Goal: Complete application form: Complete application form

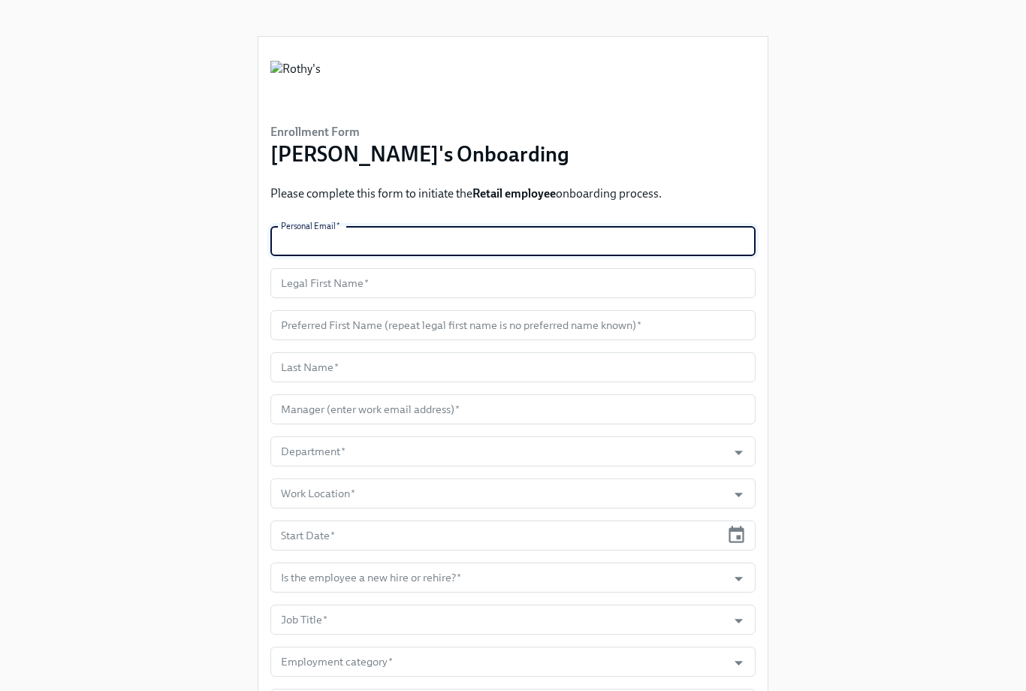
paste input "[EMAIL_ADDRESS][DOMAIN_NAME]"
type input "[EMAIL_ADDRESS][DOMAIN_NAME]"
click at [354, 282] on input "text" at bounding box center [512, 283] width 485 height 30
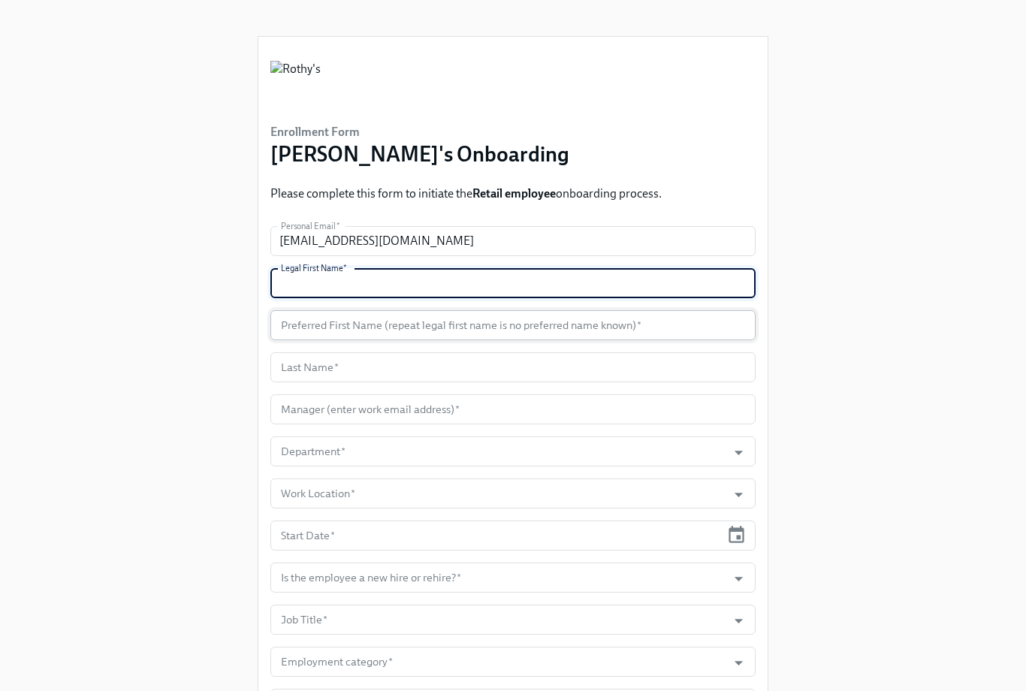
paste input "Dorian"
type input "Dorian"
click at [415, 327] on input "text" at bounding box center [512, 325] width 485 height 30
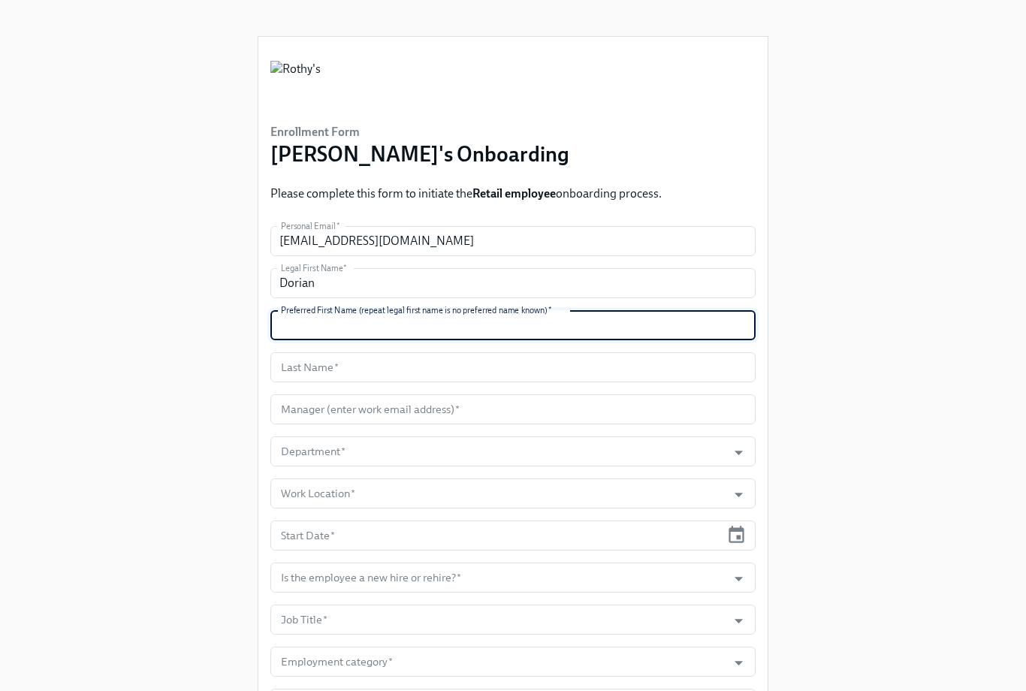
paste input "Dorian"
type input "Dorian"
click at [340, 368] on input "text" at bounding box center [512, 367] width 485 height 30
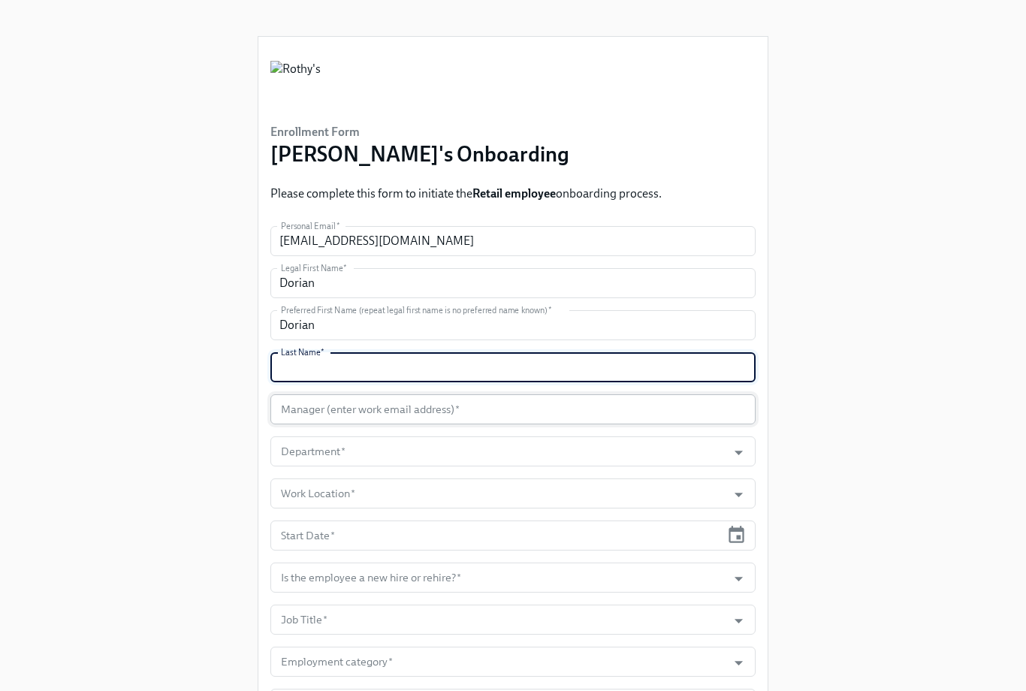
paste input "[PERSON_NAME]"
type input "[PERSON_NAME]"
click at [348, 409] on input "text" at bounding box center [512, 409] width 485 height 30
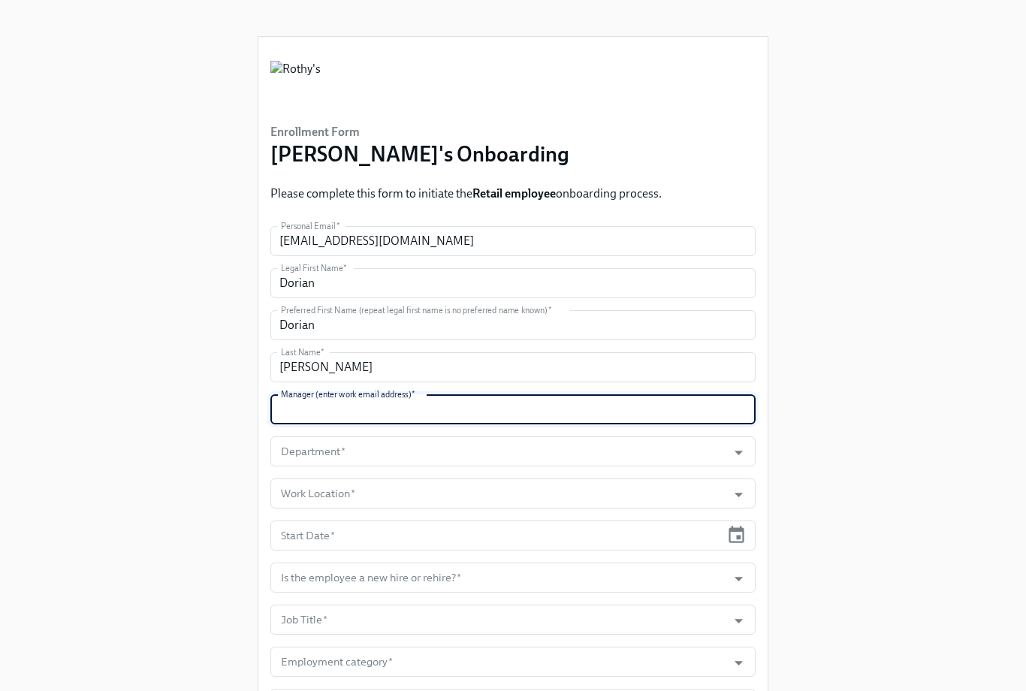
paste input "[EMAIL_ADDRESS][DOMAIN_NAME]"
type input "[EMAIL_ADDRESS][DOMAIN_NAME]"
click at [420, 451] on input "Department   *" at bounding box center [499, 451] width 442 height 30
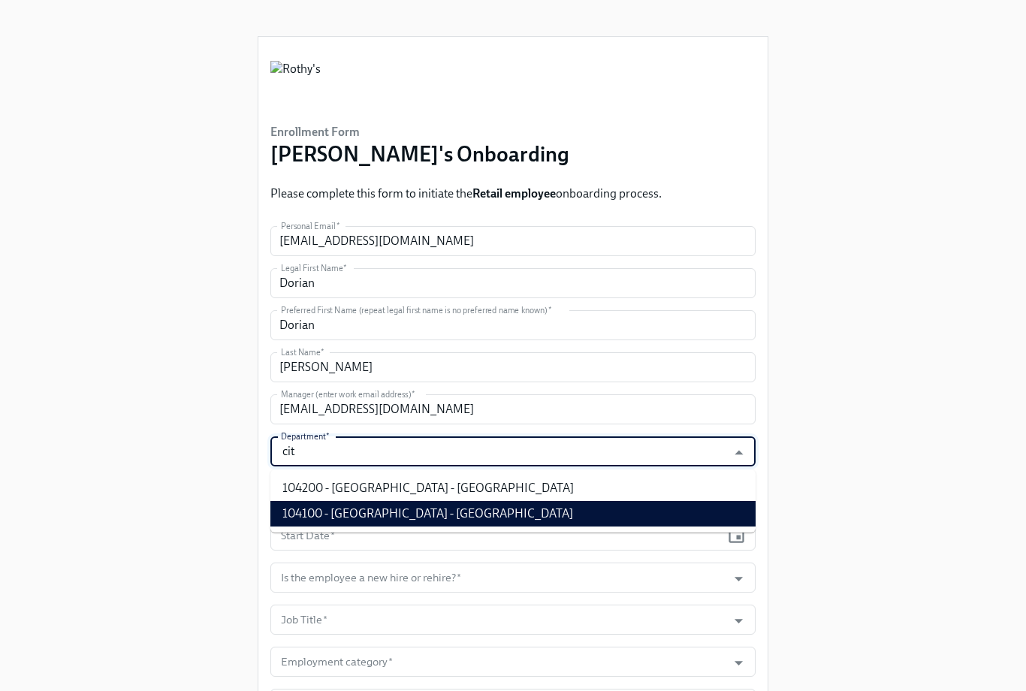
click at [444, 512] on li "104100 - [GEOGRAPHIC_DATA] - [GEOGRAPHIC_DATA]" at bounding box center [512, 514] width 485 height 26
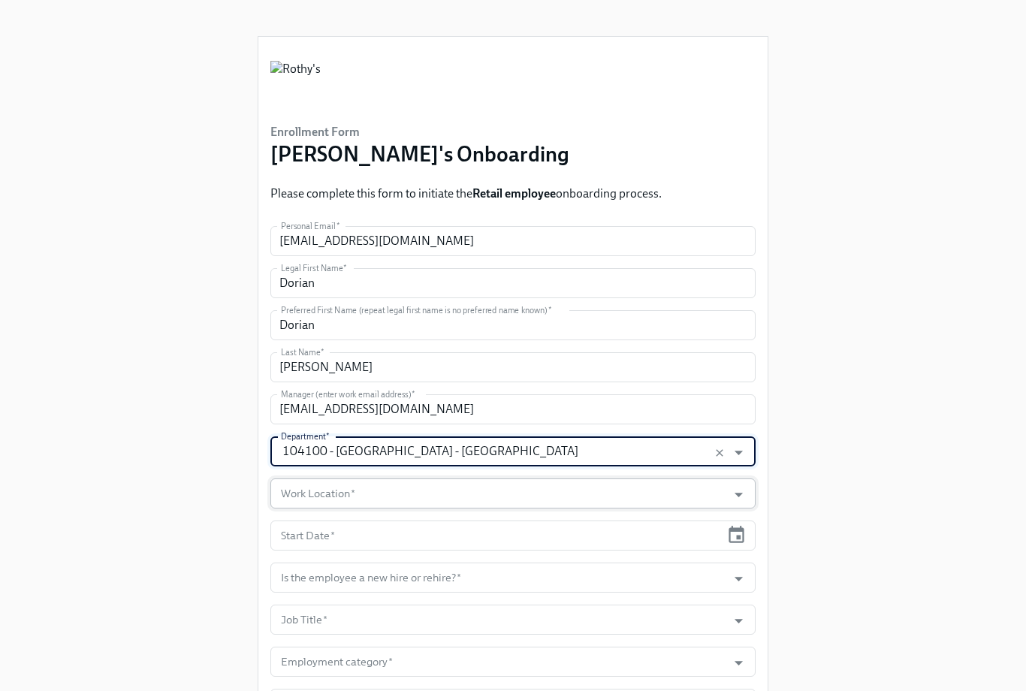
type input "104100 - [GEOGRAPHIC_DATA] - [GEOGRAPHIC_DATA]"
click at [422, 508] on input "Work Location   *" at bounding box center [499, 494] width 442 height 30
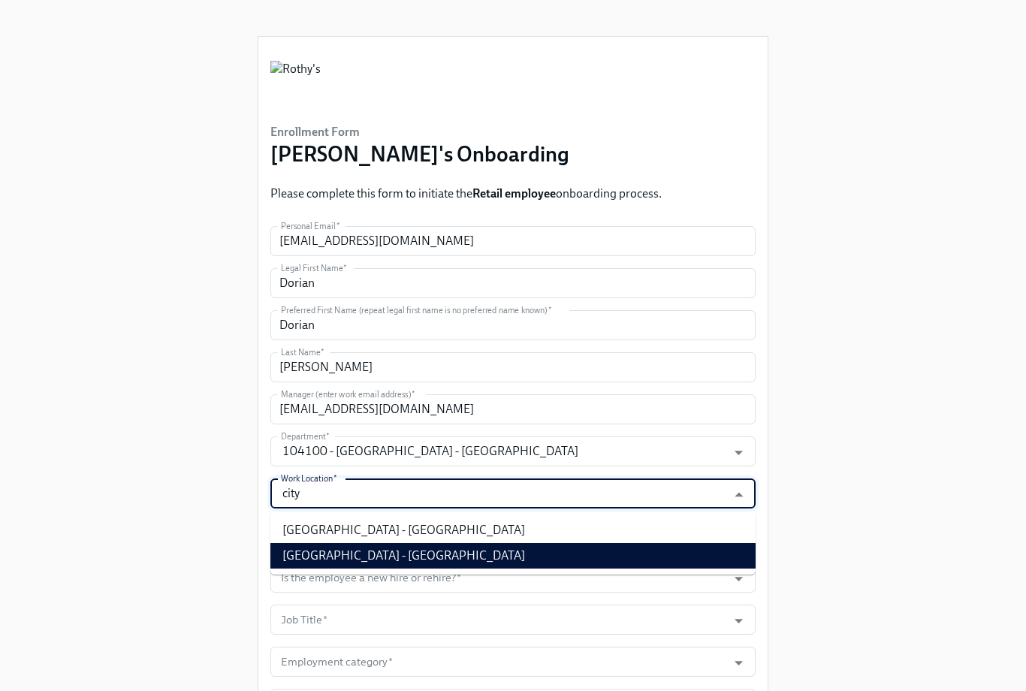
click at [414, 551] on li "[GEOGRAPHIC_DATA] - [GEOGRAPHIC_DATA]" at bounding box center [512, 556] width 485 height 26
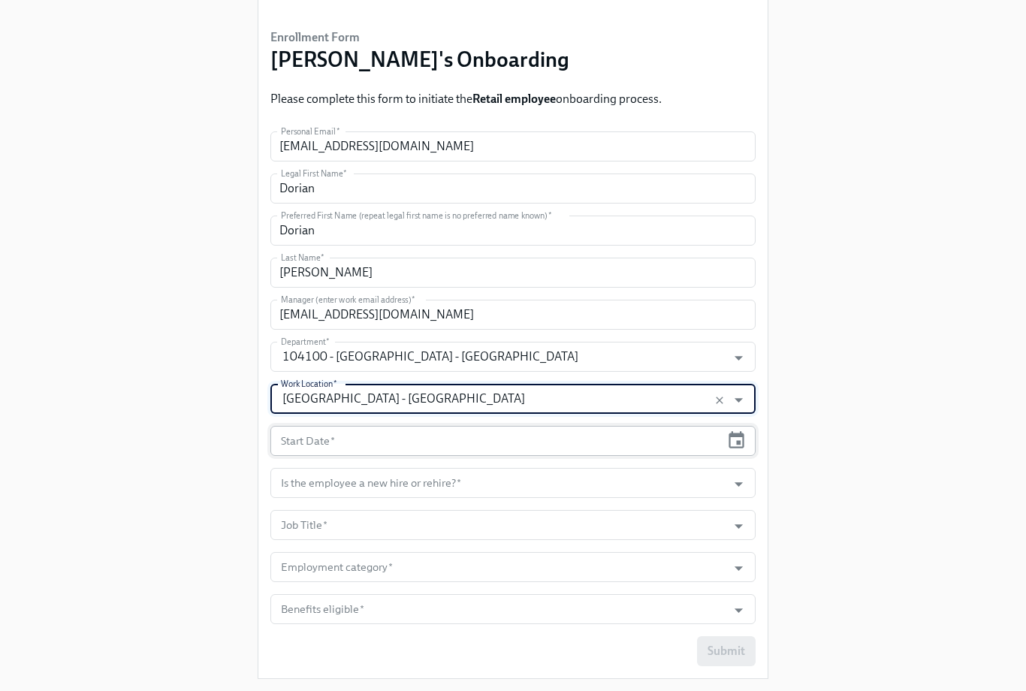
scroll to position [131, 0]
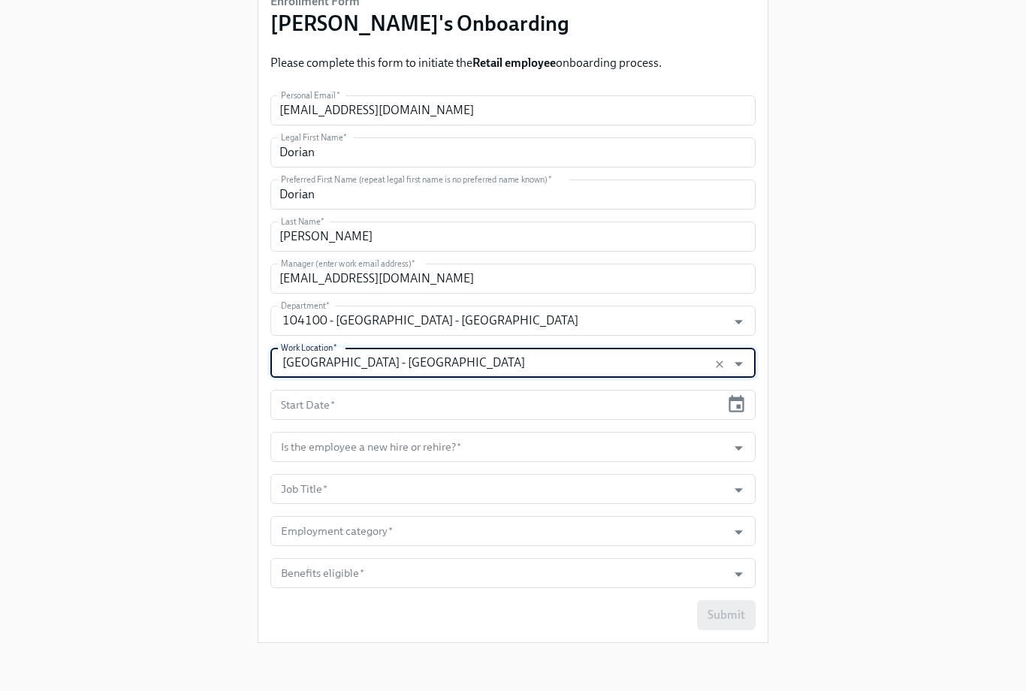
type input "[GEOGRAPHIC_DATA] - [GEOGRAPHIC_DATA]"
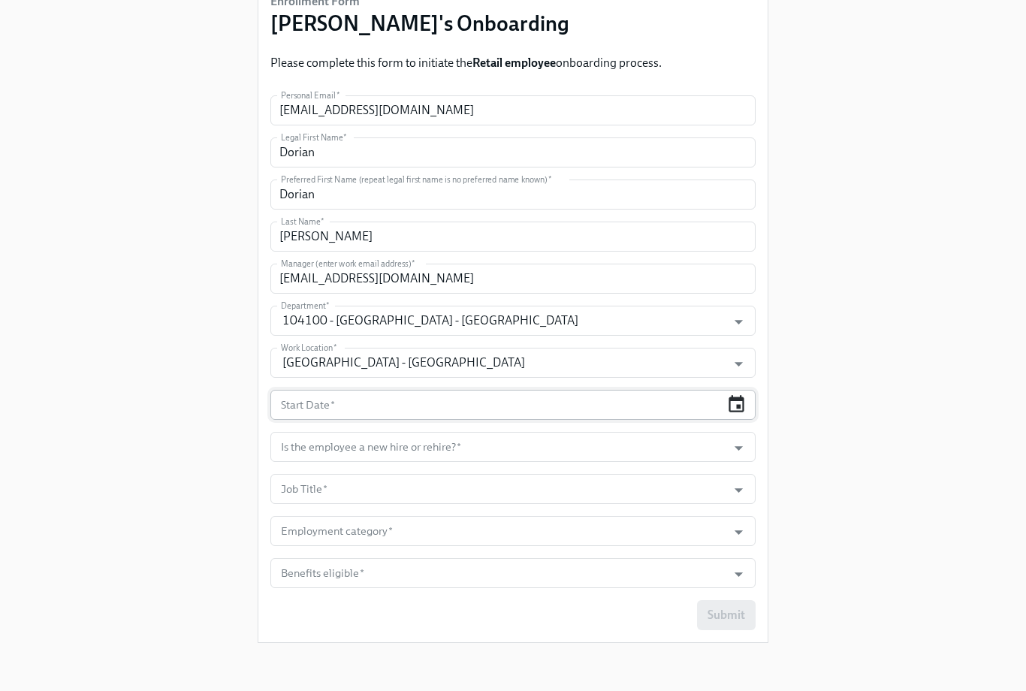
click at [731, 406] on icon "button" at bounding box center [736, 404] width 20 height 20
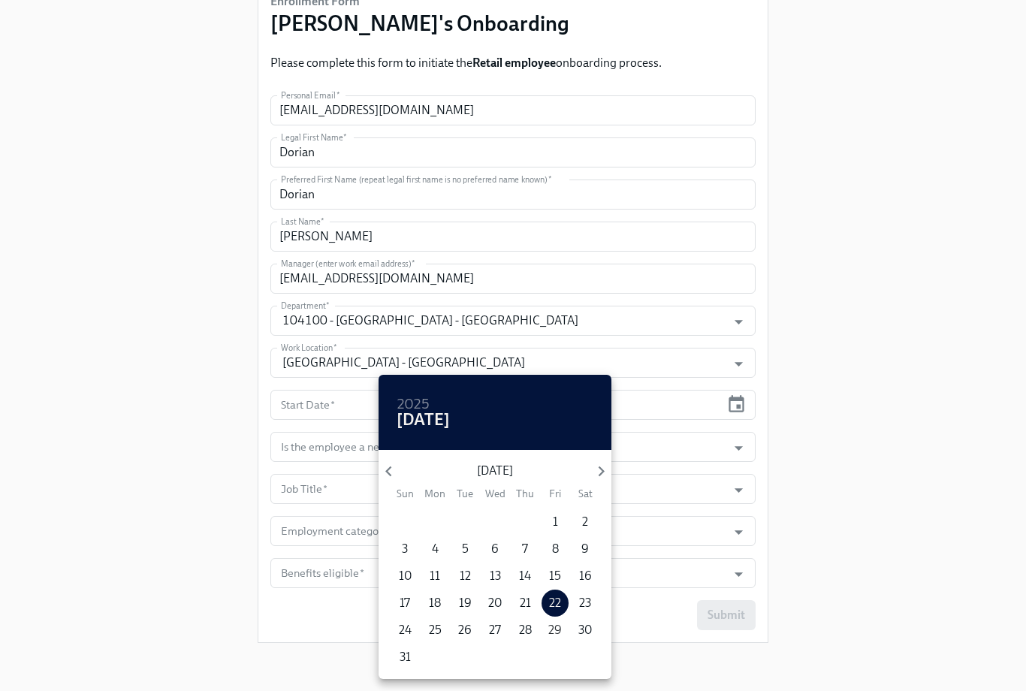
click at [555, 629] on p "29" at bounding box center [555, 630] width 14 height 17
type input "[DATE]"
click at [840, 538] on div at bounding box center [513, 345] width 1026 height 691
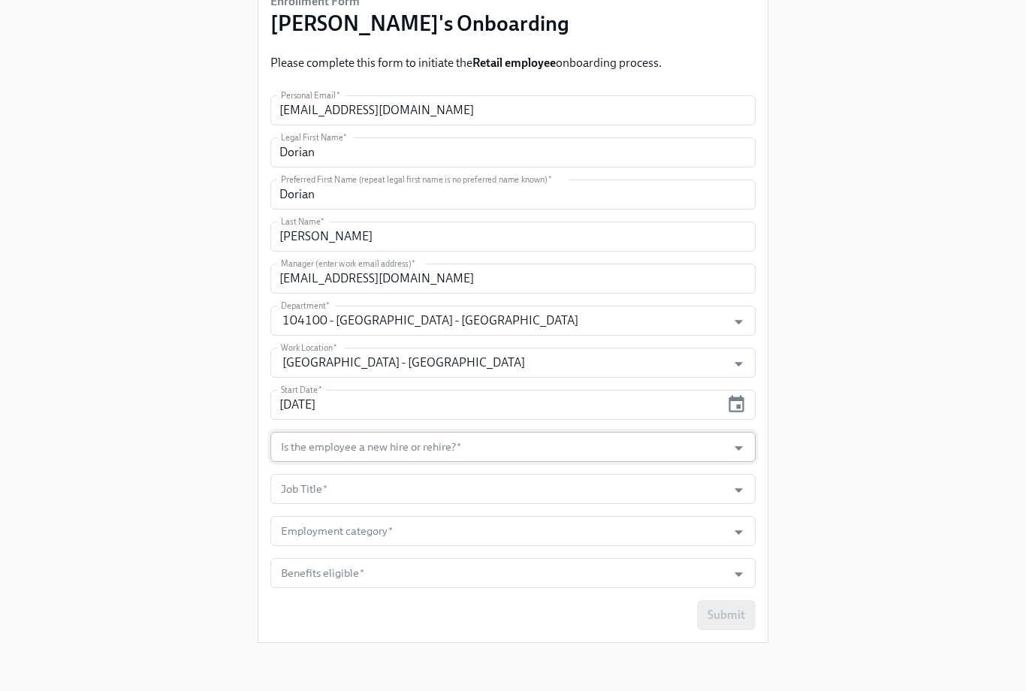
click at [711, 456] on div at bounding box center [730, 447] width 38 height 23
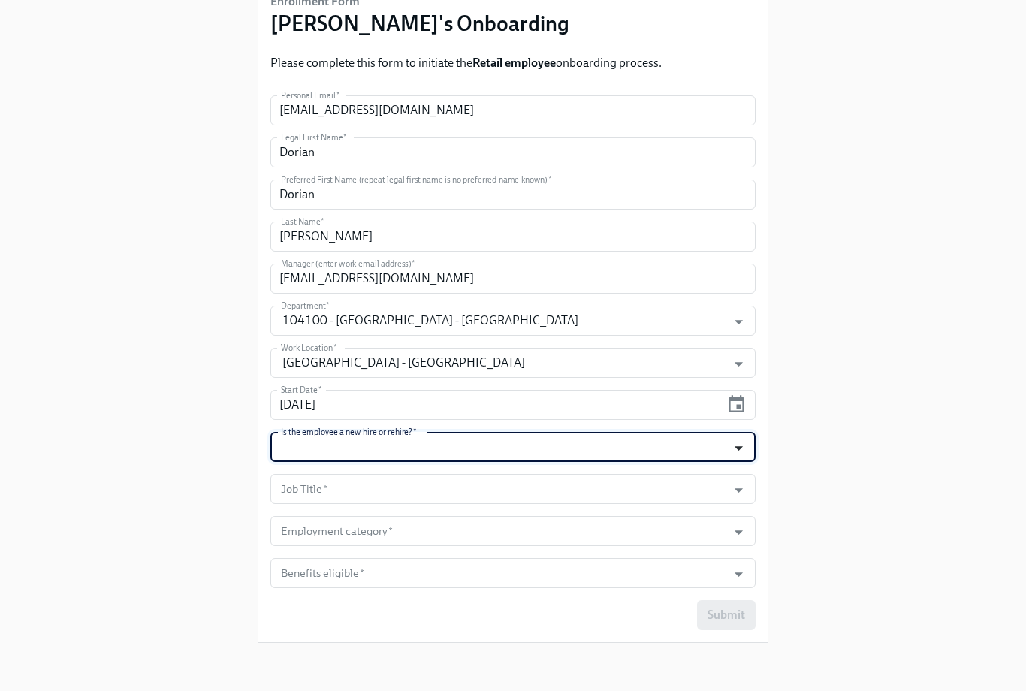
click at [744, 454] on icon "Open" at bounding box center [739, 448] width 20 height 20
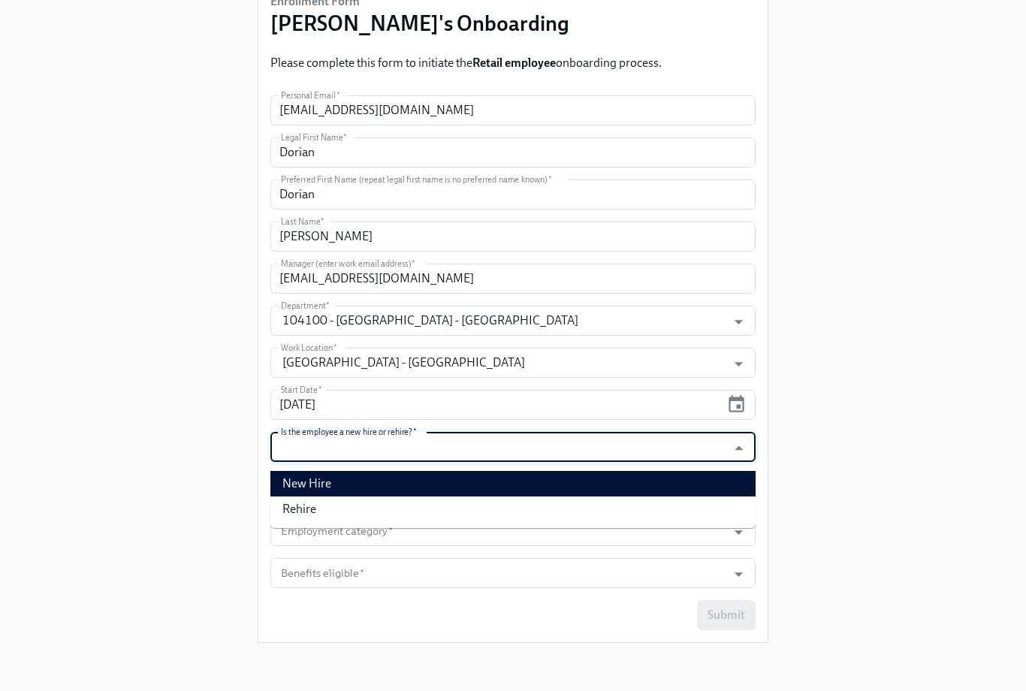
click at [664, 479] on li "New Hire" at bounding box center [512, 484] width 485 height 26
type input "New Hire"
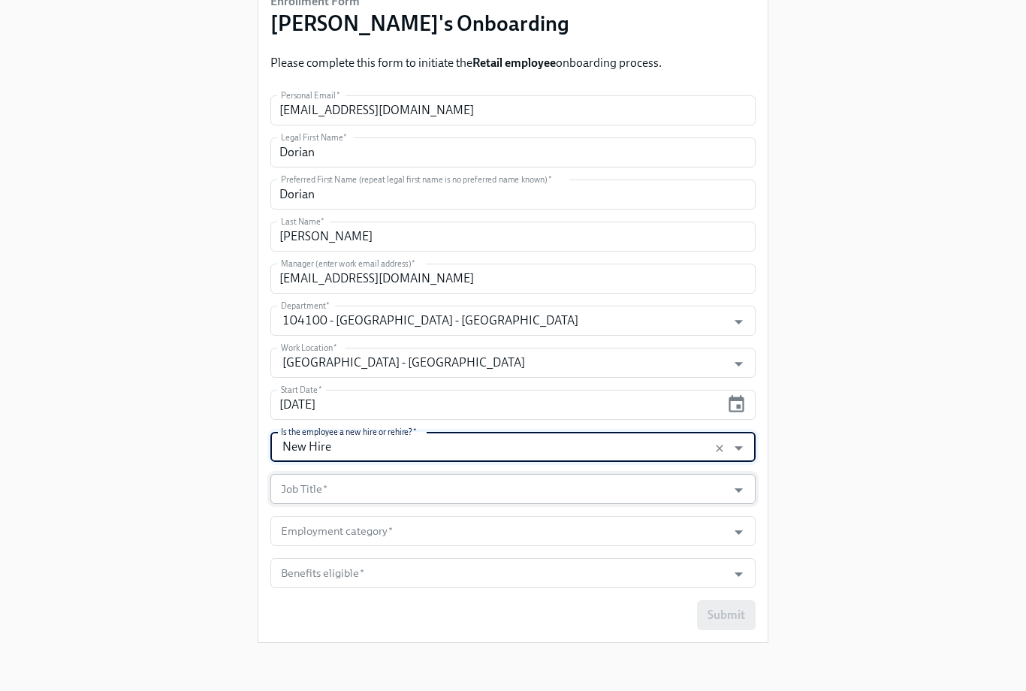
click at [720, 488] on div at bounding box center [730, 490] width 38 height 23
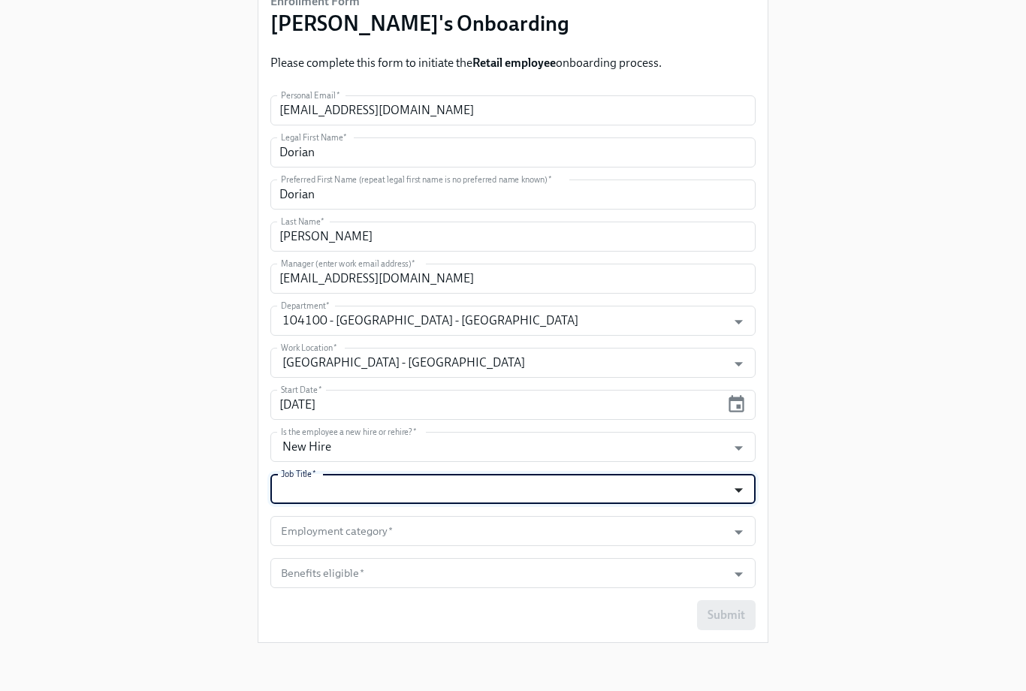
click at [744, 487] on icon "Open" at bounding box center [739, 490] width 20 height 20
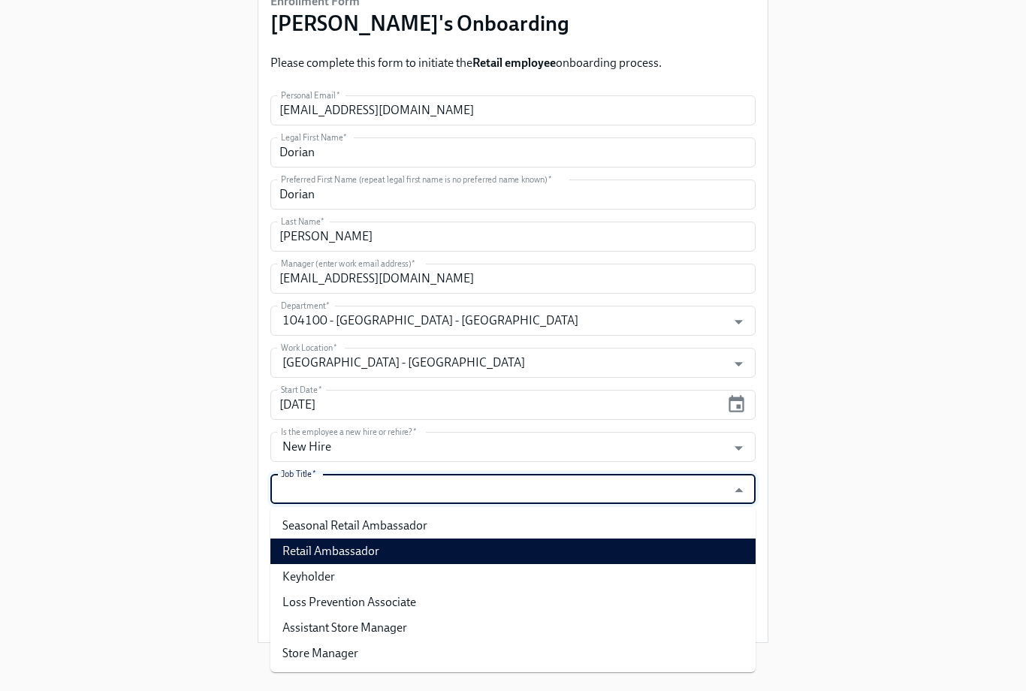
click at [611, 557] on li "Retail Ambassador" at bounding box center [512, 552] width 485 height 26
type input "Retail Ambassador"
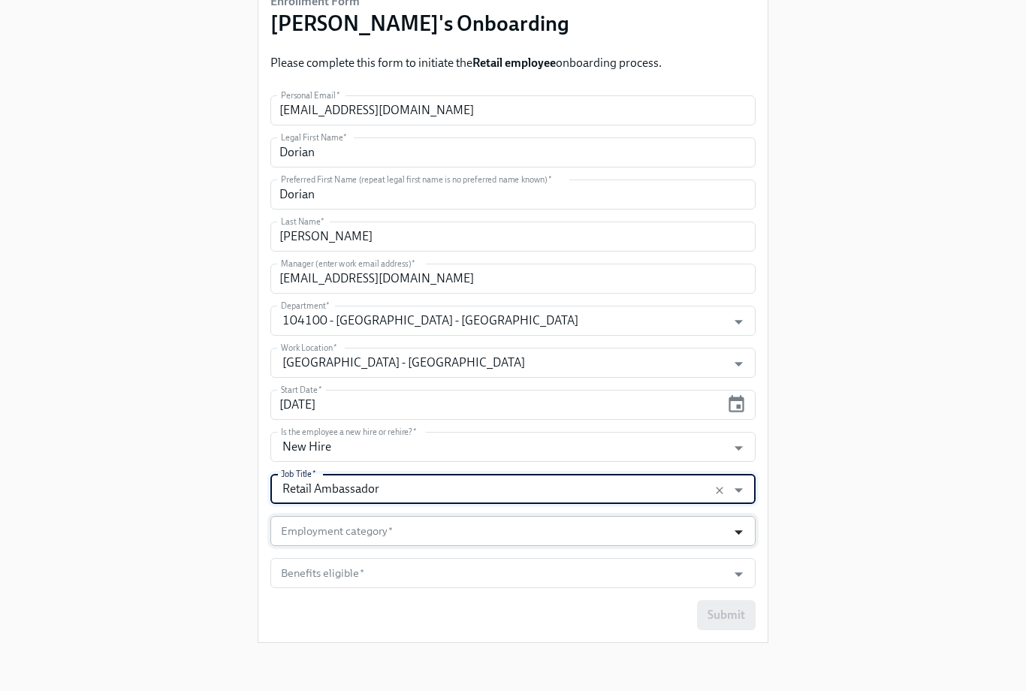
click at [744, 531] on icon "Open" at bounding box center [739, 532] width 20 height 20
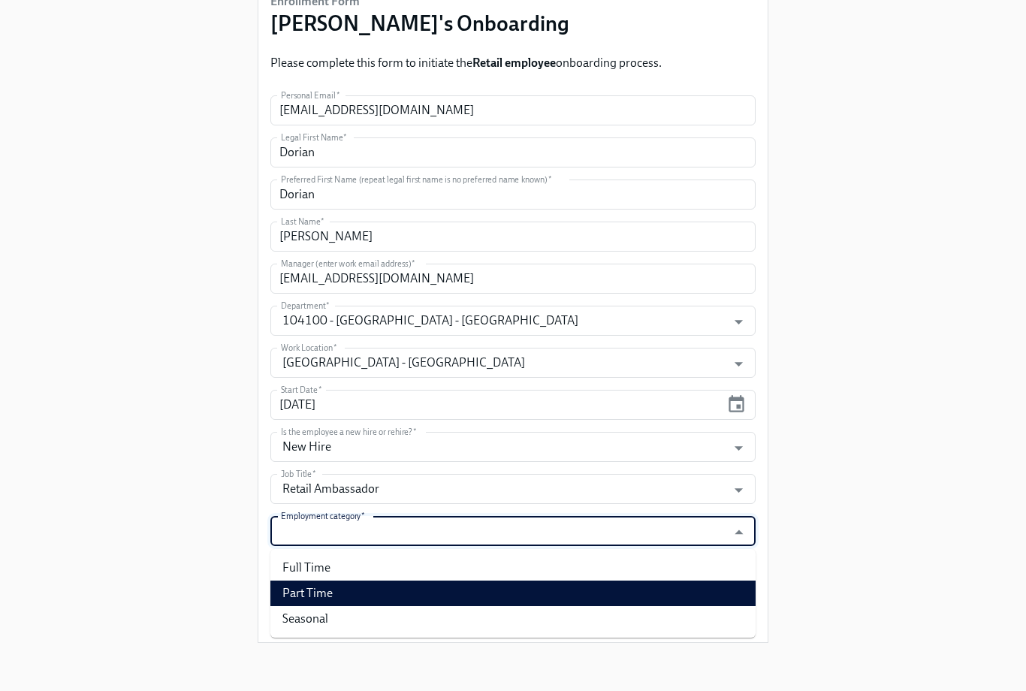
click at [666, 593] on li "Part Time" at bounding box center [512, 594] width 485 height 26
type input "Part Time"
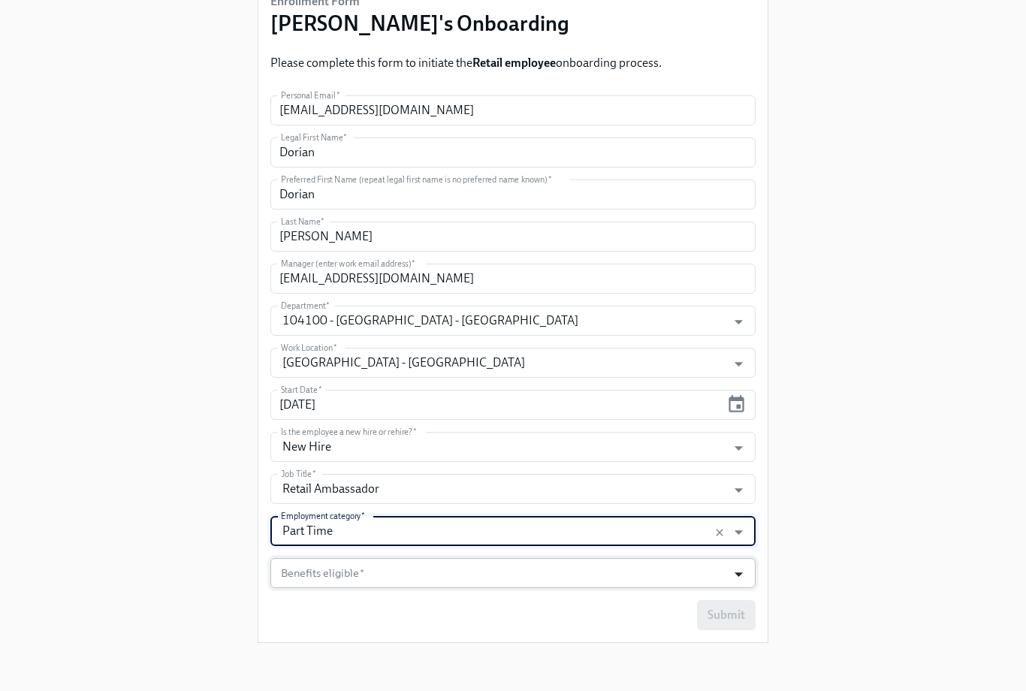
click at [739, 574] on icon "Open" at bounding box center [739, 574] width 8 height 5
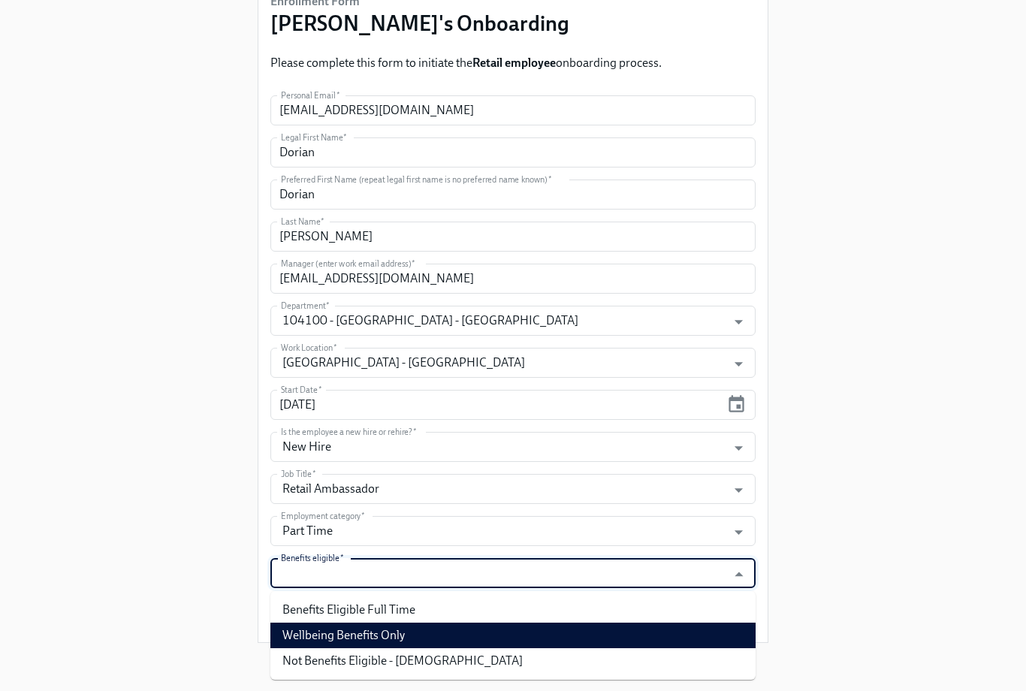
click at [684, 635] on li "Wellbeing Benefits Only" at bounding box center [512, 636] width 485 height 26
type input "Wellbeing Benefits Only"
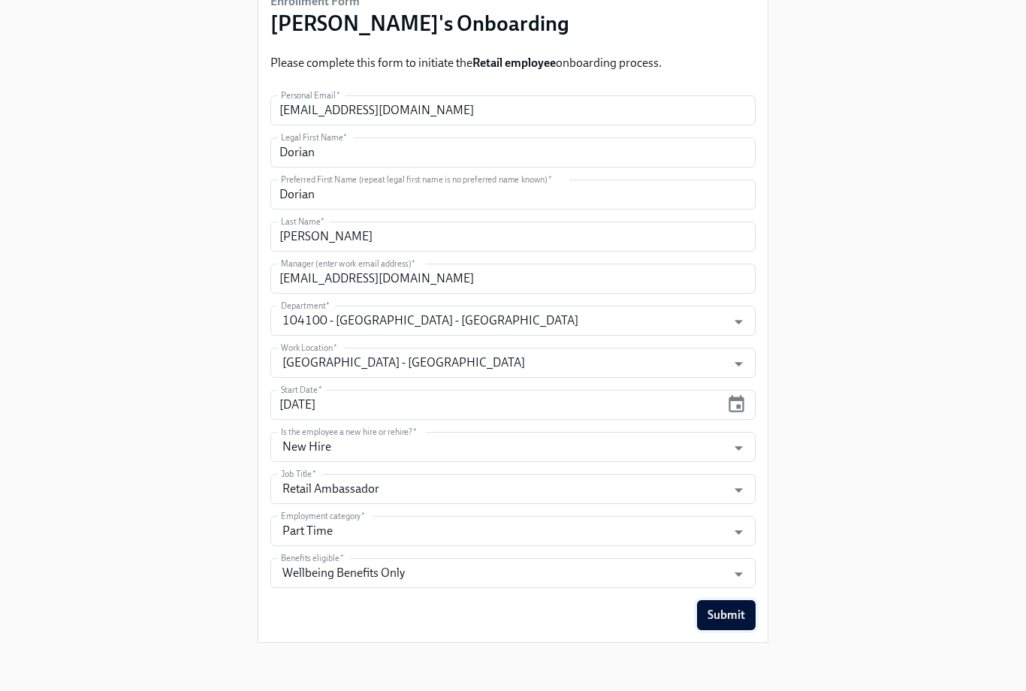
click at [741, 615] on span "Submit" at bounding box center [727, 615] width 38 height 15
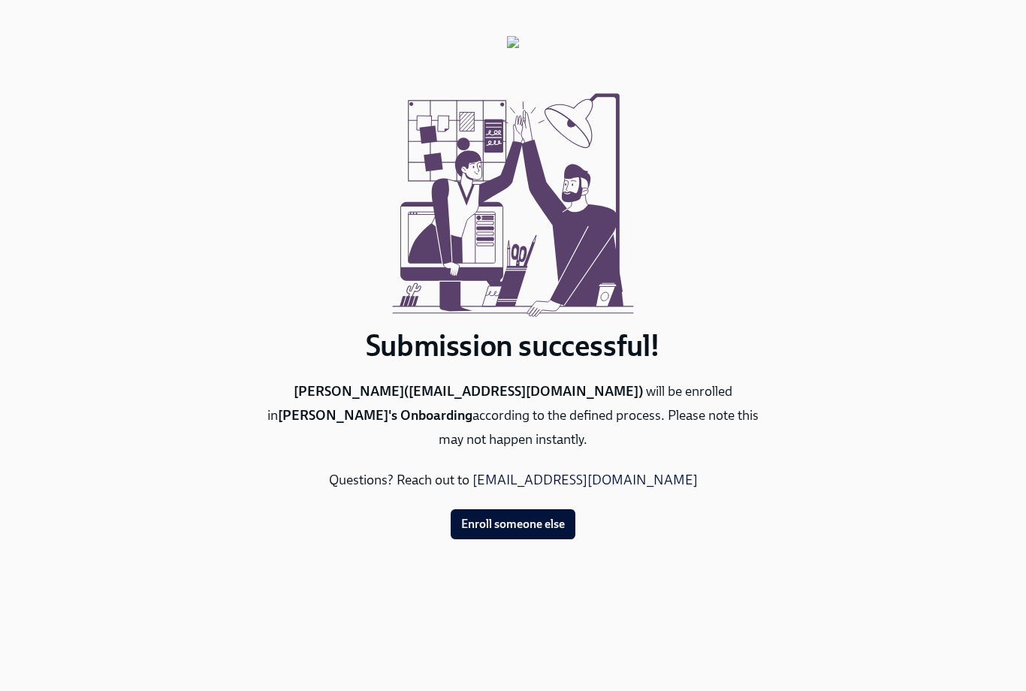
scroll to position [0, 0]
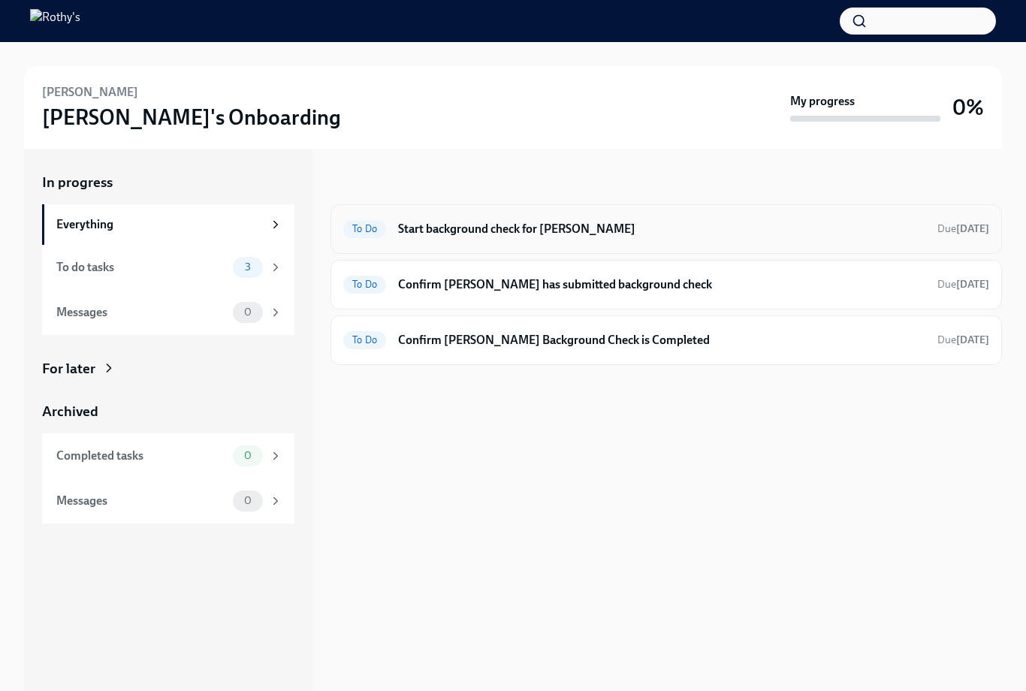
click at [539, 240] on div "To Do Start background check for Dorian Weiss Due 12 days ago" at bounding box center [667, 229] width 672 height 50
click at [505, 222] on h6 "Start background check for Dorian Weiss" at bounding box center [661, 229] width 527 height 17
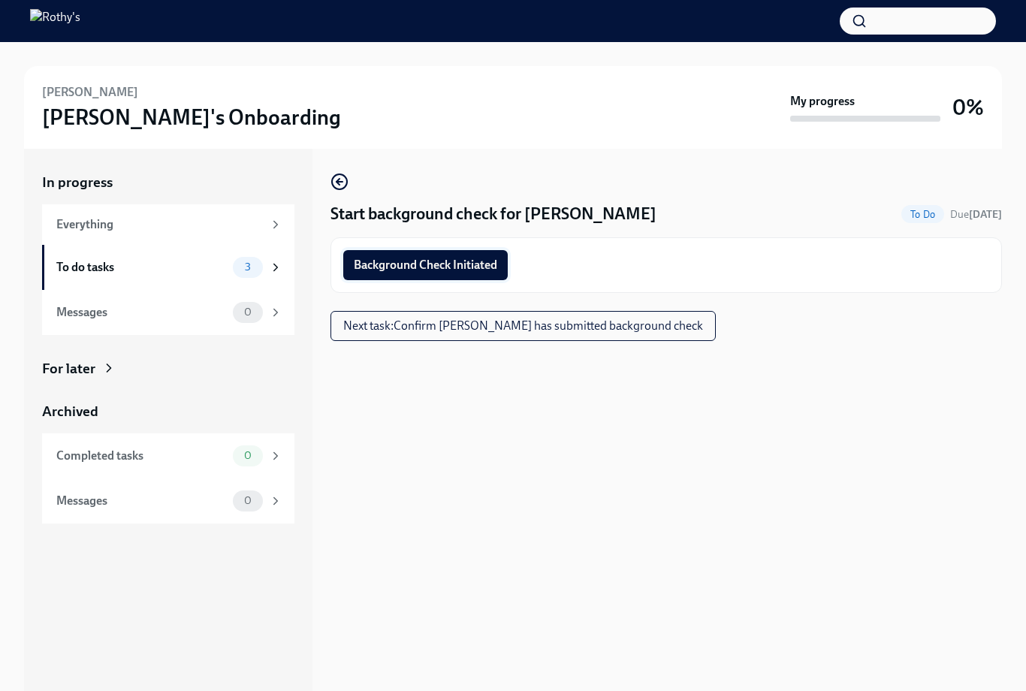
click at [445, 253] on button "Background Check Initiated" at bounding box center [425, 265] width 165 height 30
